Goal: Information Seeking & Learning: Learn about a topic

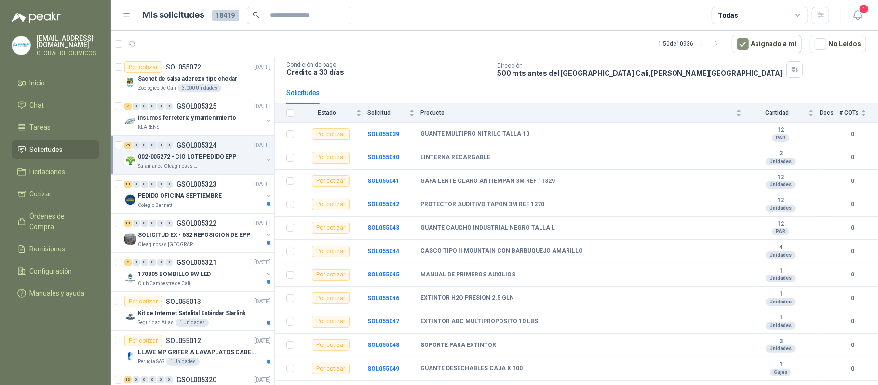
scroll to position [64, 0]
drag, startPoint x: 420, startPoint y: 137, endPoint x: 526, endPoint y: 137, distance: 106.1
click at [526, 137] on tr "Por cotizar SOL055039 GUANTE MULTIPRO NITRILO TALLA 10 12 PAR 0" at bounding box center [576, 134] width 603 height 24
click at [451, 76] on p "Crédito a 30 días" at bounding box center [388, 72] width 203 height 8
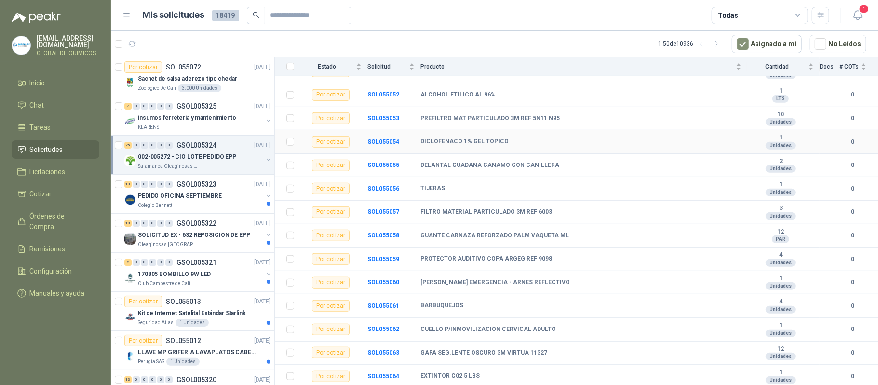
scroll to position [425, 0]
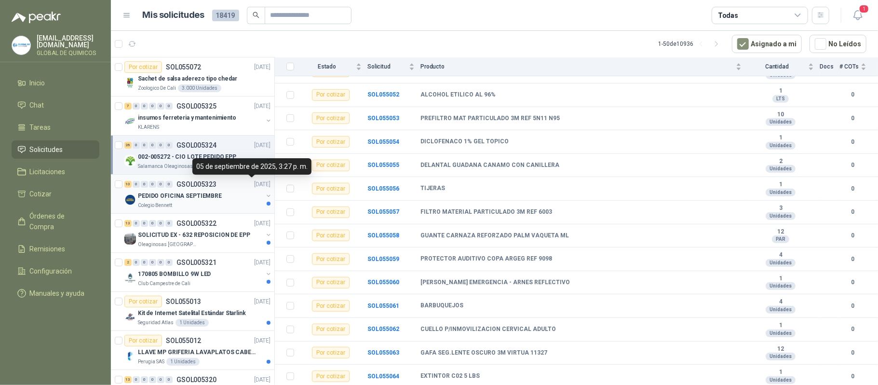
click at [254, 186] on p "[DATE]" at bounding box center [262, 184] width 16 height 9
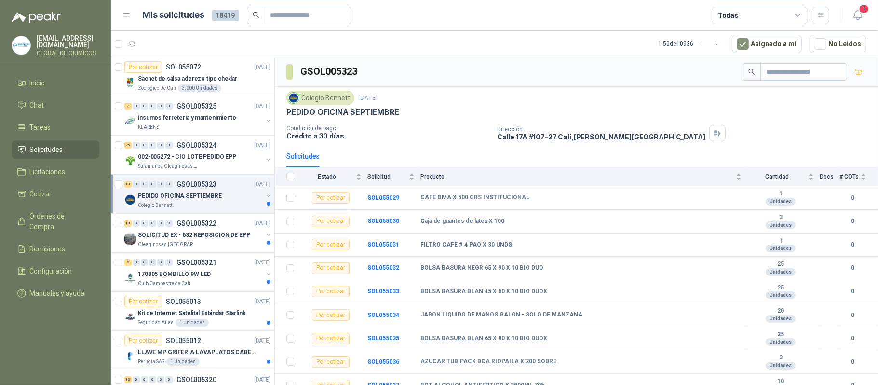
click at [265, 197] on button "button" at bounding box center [269, 196] width 8 height 8
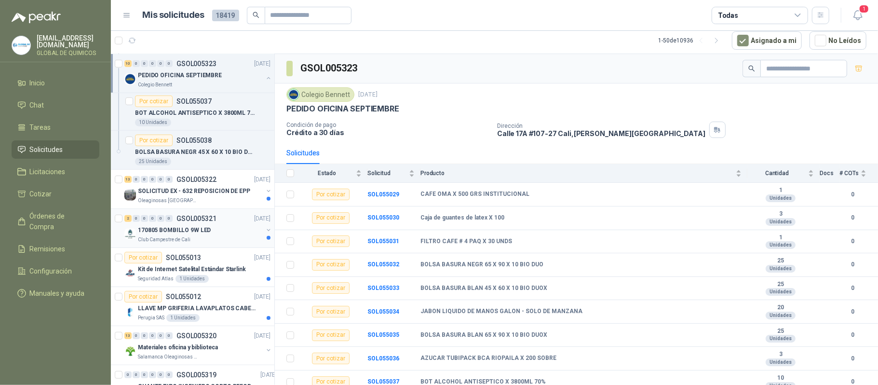
scroll to position [450, 0]
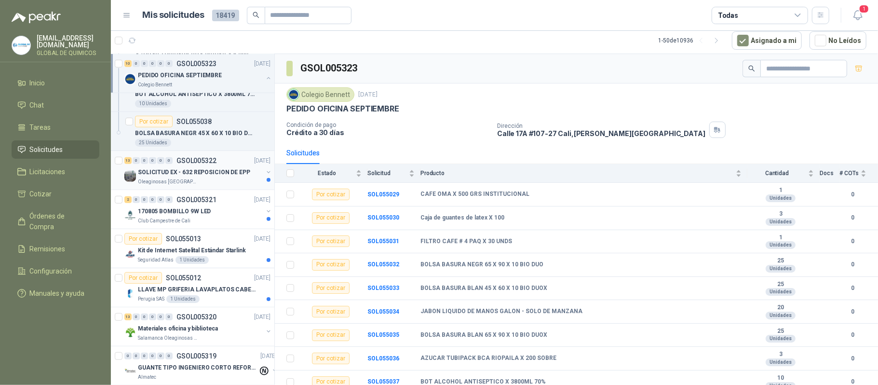
click at [256, 171] on div "SOLICITUD EX - 632 REPOSICION [PERSON_NAME] Oleaginosas [GEOGRAPHIC_DATA][PERSO…" at bounding box center [198, 175] width 148 height 19
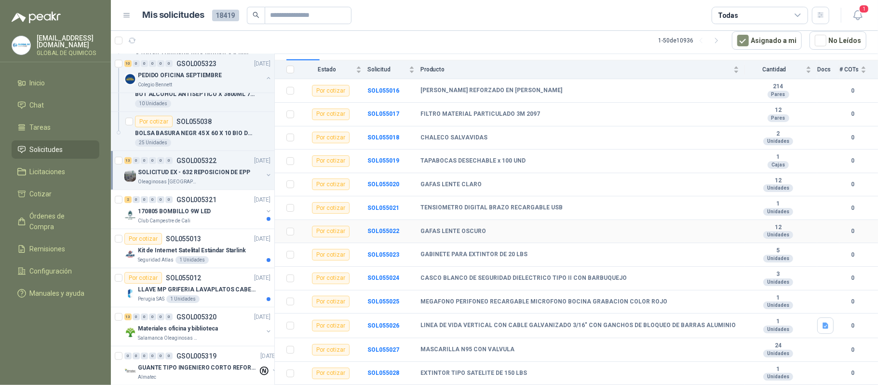
scroll to position [49, 0]
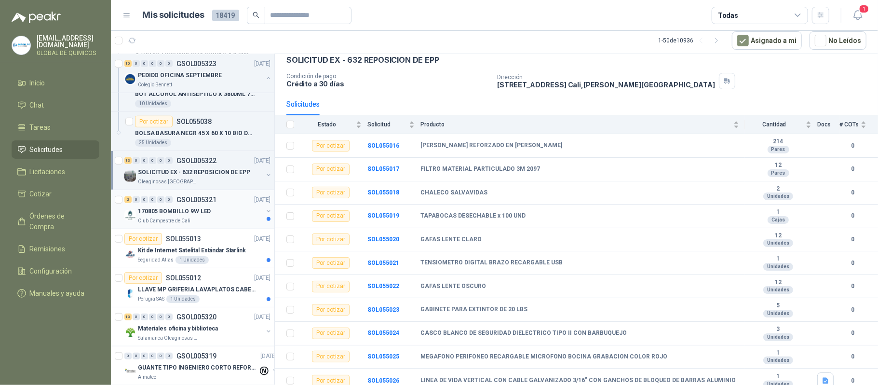
click at [265, 209] on button "button" at bounding box center [269, 211] width 8 height 8
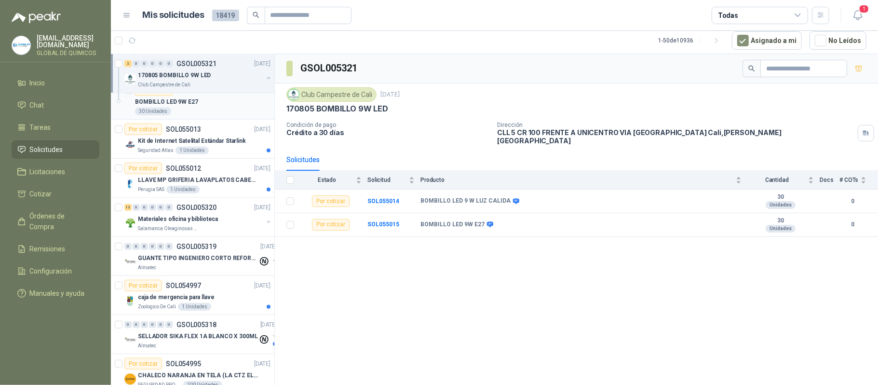
scroll to position [643, 0]
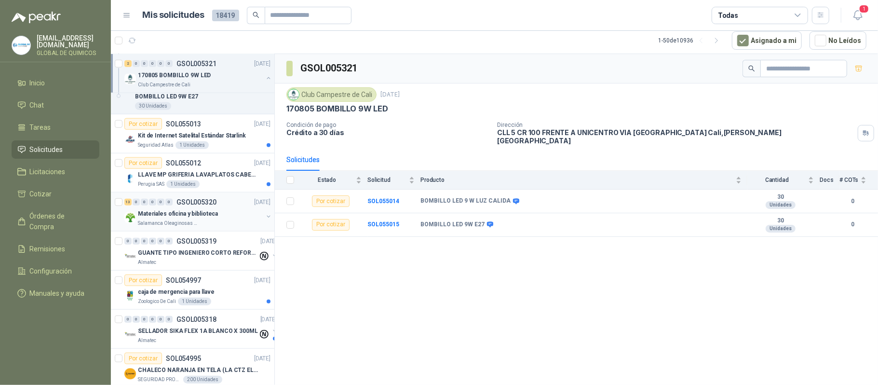
click at [251, 219] on div "Materiales oficina y biblioteca" at bounding box center [200, 214] width 125 height 12
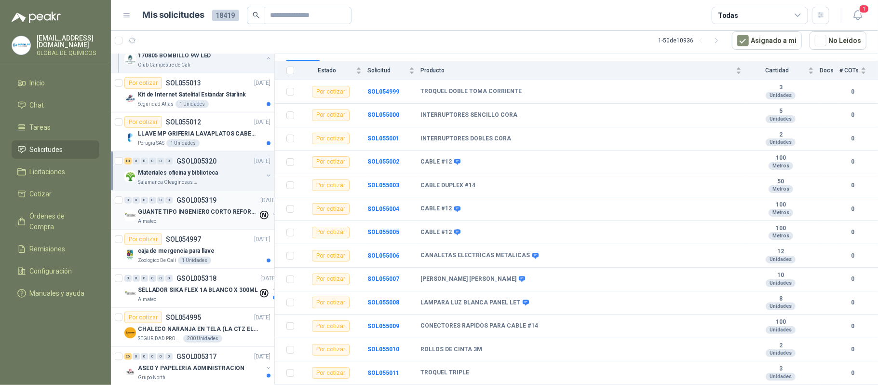
scroll to position [707, 0]
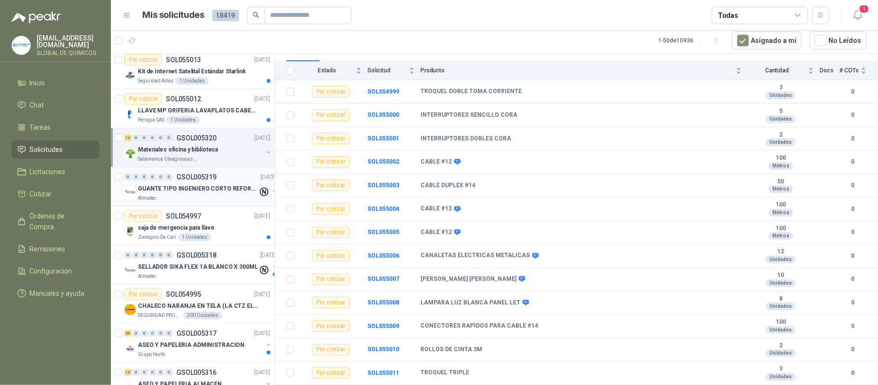
click at [252, 192] on p "GUANTE TIPO INGENIERO CORTO REFORZADO" at bounding box center [198, 188] width 120 height 9
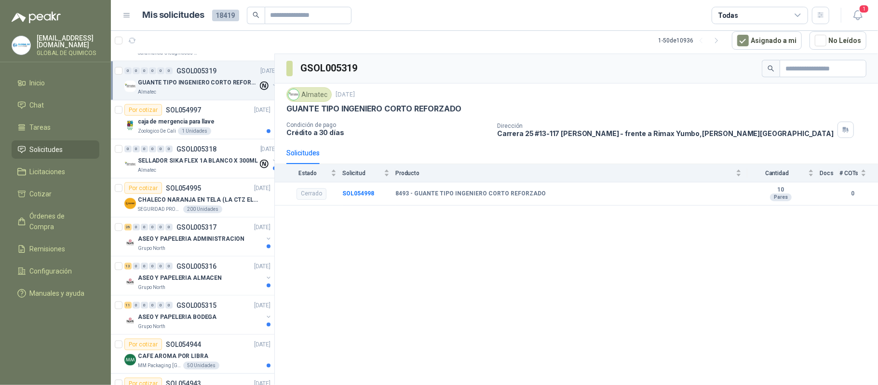
scroll to position [836, 0]
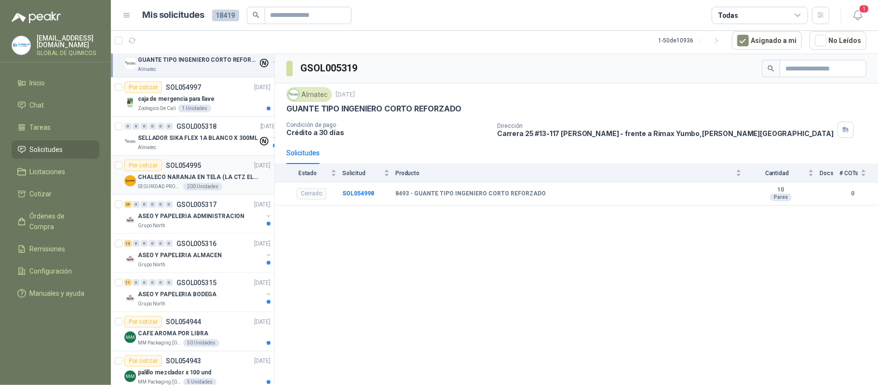
click at [193, 175] on div "CHALECO NARANJA EN TELA (LA CTZ ELEGIDA DEBE ENVIAR MUESTRA)" at bounding box center [204, 177] width 133 height 12
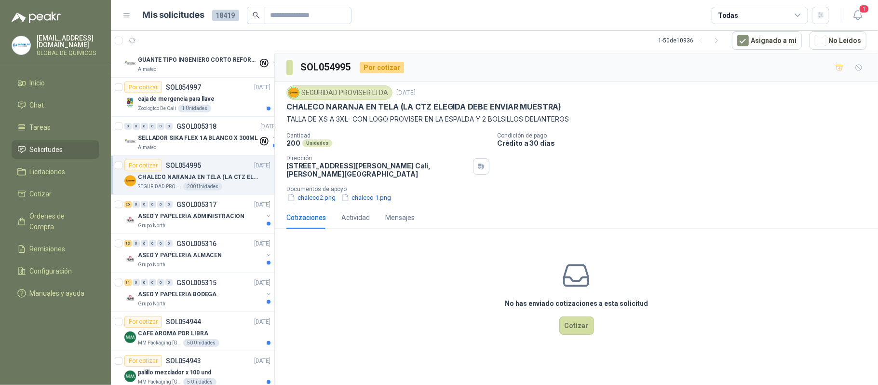
click at [786, 14] on div "Todas" at bounding box center [760, 15] width 96 height 17
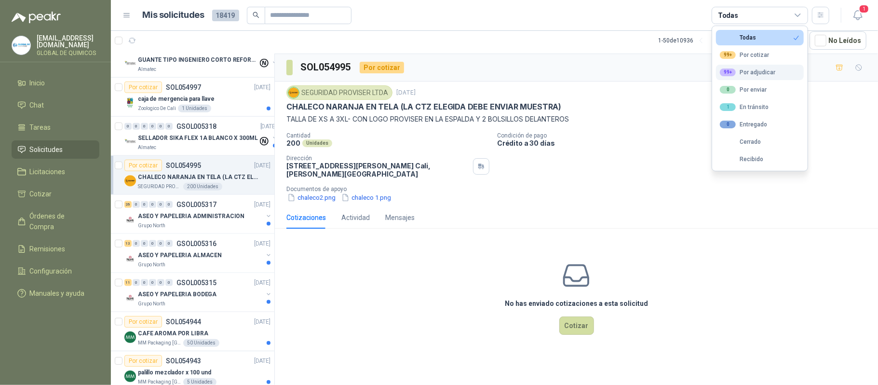
click at [745, 74] on div "99+ Por adjudicar" at bounding box center [747, 73] width 55 height 8
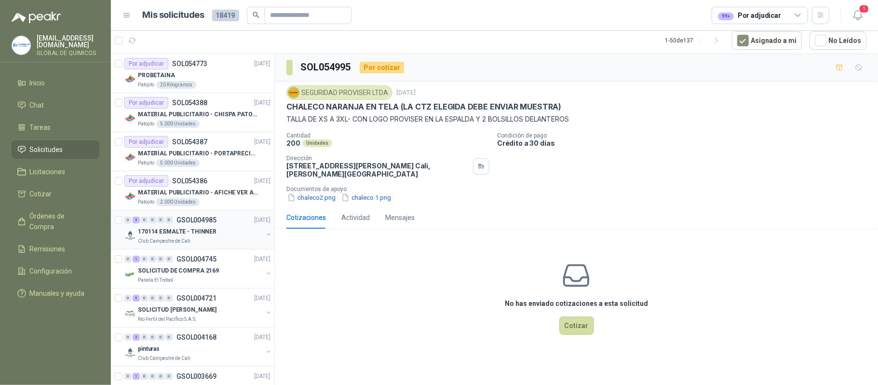
click at [252, 234] on div "170114 ESMALTE - THINNER" at bounding box center [200, 232] width 125 height 12
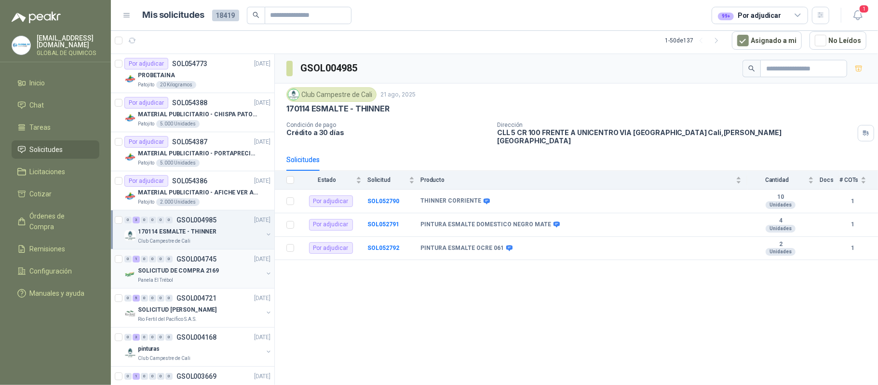
click at [265, 273] on button "button" at bounding box center [269, 274] width 8 height 8
